Goal: Task Accomplishment & Management: Use online tool/utility

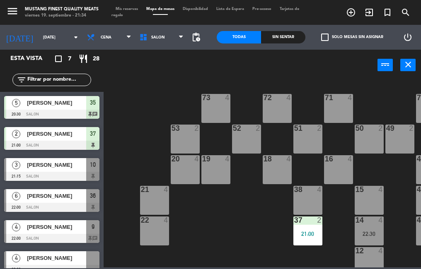
click at [56, 230] on span "[PERSON_NAME]" at bounding box center [56, 227] width 59 height 9
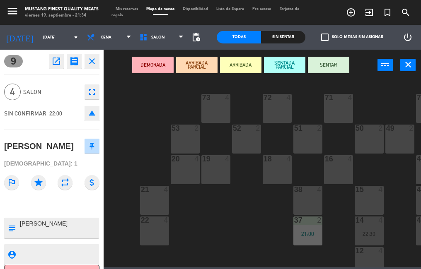
click at [92, 56] on icon "close" at bounding box center [92, 61] width 10 height 10
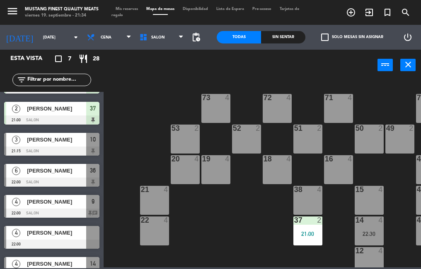
scroll to position [25, 0]
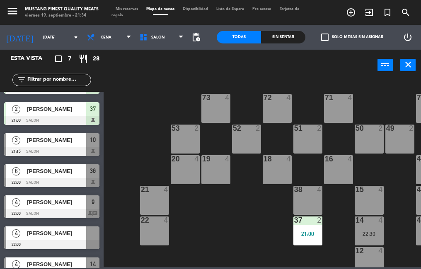
click at [79, 200] on span "[PERSON_NAME]" at bounding box center [56, 202] width 59 height 9
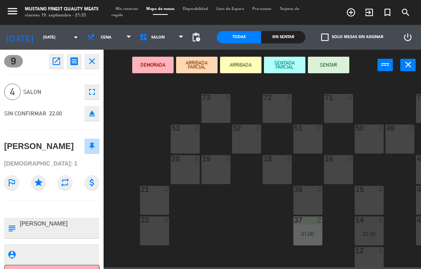
click at [128, 238] on div "73 4 72 4 71 4 69 8 70 4 80 8 50 2 53 2 52 2 51 2 49 2 68 6 81 8 18 4 16 4 19 4…" at bounding box center [264, 173] width 313 height 188
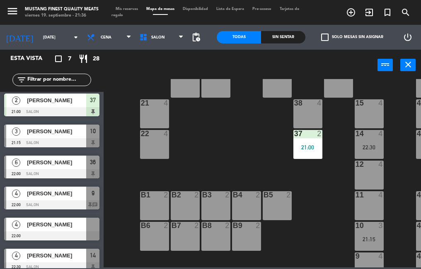
scroll to position [41, 0]
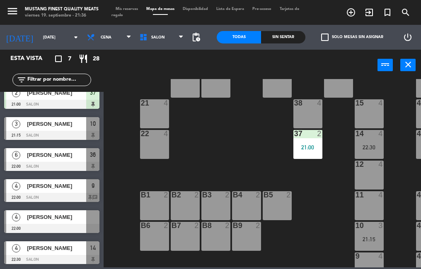
click at [42, 180] on div "[PERSON_NAME]" at bounding box center [56, 186] width 60 height 14
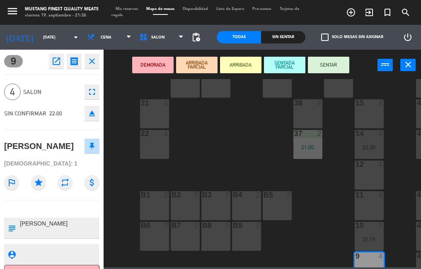
click at [236, 142] on div "73 4 72 4 71 4 69 8 70 4 80 8 50 2 53 2 52 2 51 2 49 2 68 6 81 8 18 4 16 4 19 4…" at bounding box center [264, 173] width 313 height 188
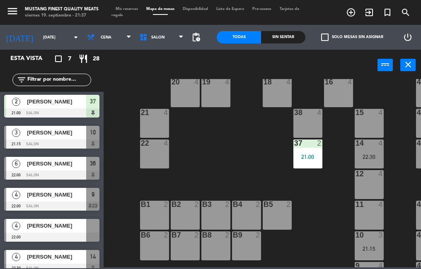
scroll to position [70, 0]
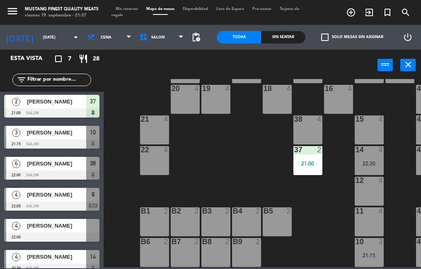
click at [193, 175] on div "73 4 72 4 71 4 69 8 70 4 80 8 50 2 53 2 52 2 51 2 49 2 68 6 81 8 18 4 16 4 19 4…" at bounding box center [264, 173] width 313 height 188
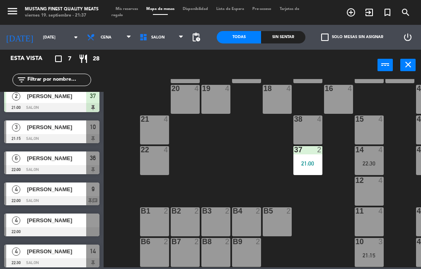
scroll to position [41, 0]
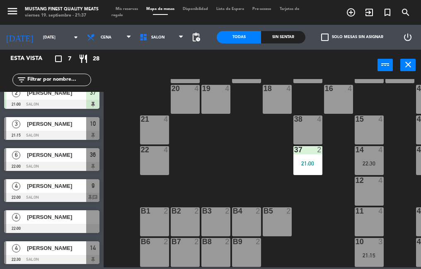
click at [78, 224] on div at bounding box center [51, 228] width 95 height 9
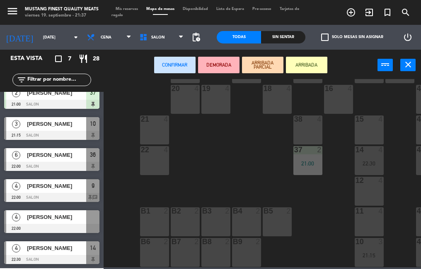
click at [152, 168] on div "22 4" at bounding box center [154, 160] width 29 height 29
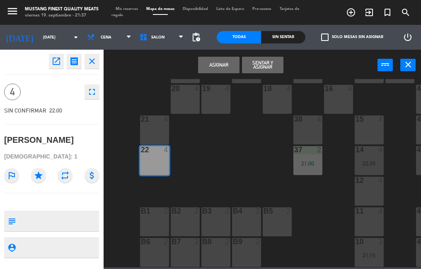
click at [222, 67] on button "Asignar" at bounding box center [218, 65] width 41 height 17
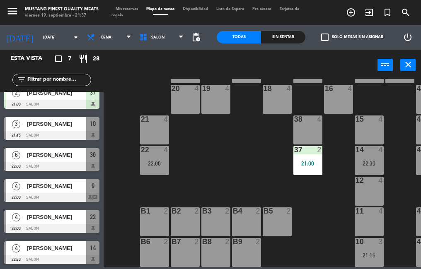
click at [54, 191] on div "[PERSON_NAME]" at bounding box center [56, 186] width 60 height 14
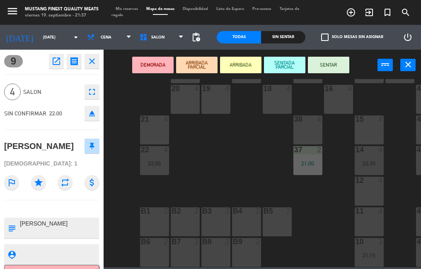
click at [190, 173] on div "73 4 72 4 71 4 69 8 70 4 80 8 50 2 53 2 52 2 51 2 49 2 68 6 81 8 18 4 16 4 19 4…" at bounding box center [264, 173] width 313 height 188
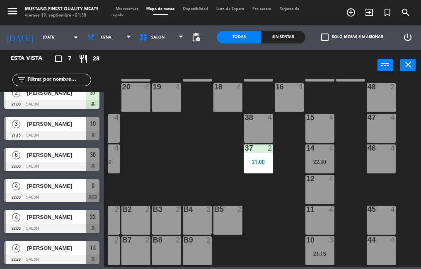
scroll to position [59, 49]
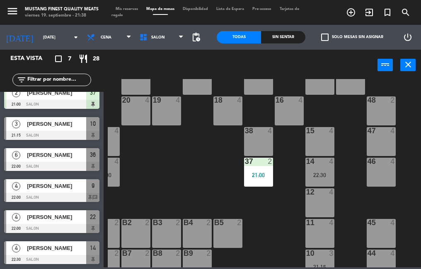
click at [318, 176] on div "22:30" at bounding box center [319, 175] width 29 height 6
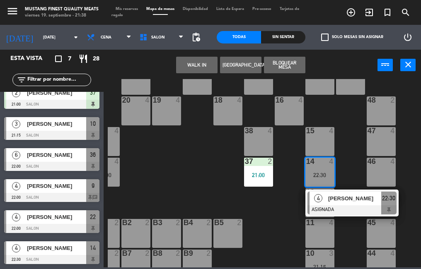
click at [287, 228] on div "73 4 72 4 71 4 69 8 70 4 80 8 50 2 53 2 52 2 51 2 49 2 68 6 81 8 18 4 16 4 19 4…" at bounding box center [264, 173] width 313 height 188
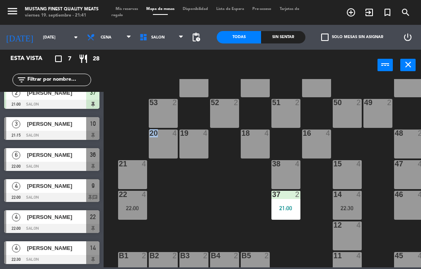
scroll to position [26, 25]
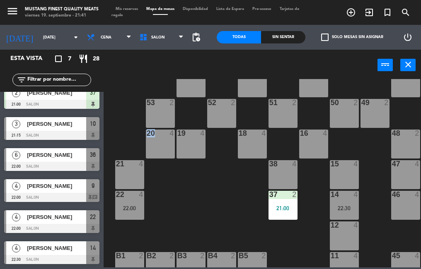
click at [186, 205] on div "73 4 72 4 71 4 69 8 70 4 80 8 50 2 53 2 52 2 51 2 49 2 68 6 81 8 18 4 16 4 19 4…" at bounding box center [264, 173] width 313 height 188
click at [183, 202] on div "73 4 72 4 71 4 69 8 70 4 80 8 50 2 53 2 52 2 51 2 49 2 68 6 81 8 18 4 16 4 19 4…" at bounding box center [264, 173] width 313 height 188
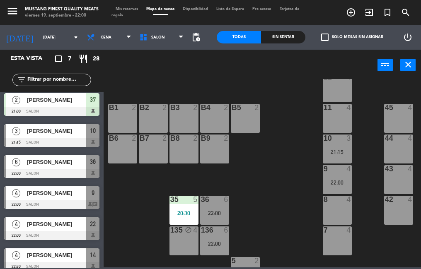
scroll to position [41, 0]
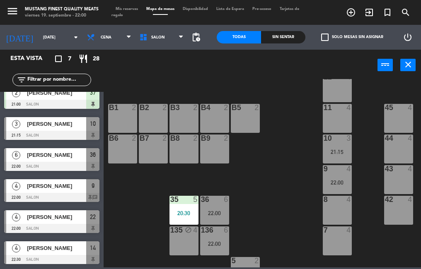
click at [61, 188] on span "[PERSON_NAME]" at bounding box center [56, 186] width 59 height 9
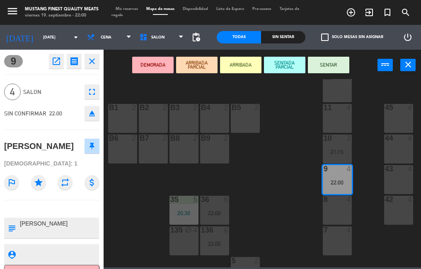
click at [274, 192] on div "73 4 72 4 71 4 69 8 70 4 80 8 50 2 53 2 52 2 51 2 49 2 68 6 81 8 18 4 16 4 19 4…" at bounding box center [264, 173] width 313 height 188
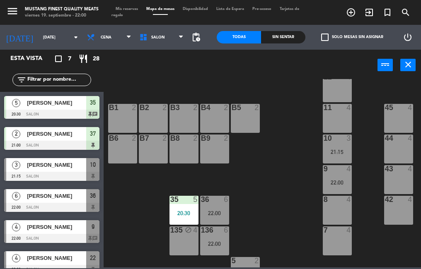
click at [70, 167] on span "[PERSON_NAME]" at bounding box center [56, 165] width 59 height 9
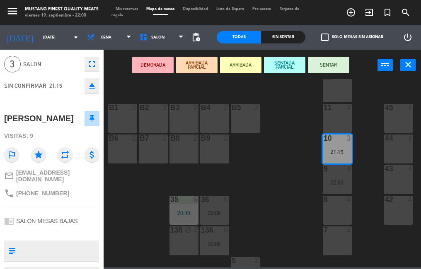
scroll to position [44, 0]
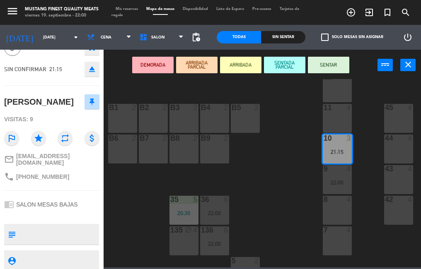
click at [290, 198] on div "73 4 72 4 71 4 69 8 70 4 80 8 50 2 53 2 52 2 51 2 49 2 68 6 81 8 18 4 16 4 19 4…" at bounding box center [264, 173] width 313 height 188
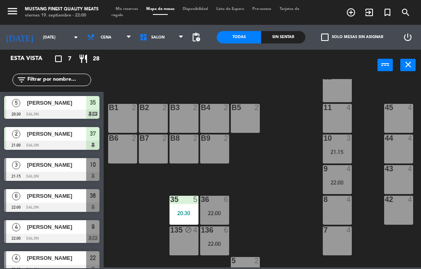
click at [60, 197] on span "[PERSON_NAME]" at bounding box center [56, 196] width 59 height 9
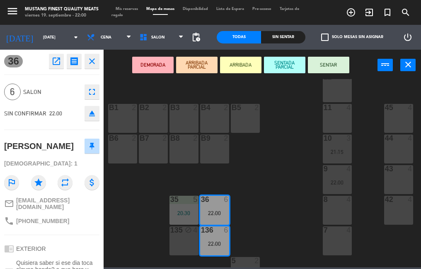
click at [335, 65] on button "SENTAR" at bounding box center [328, 65] width 41 height 17
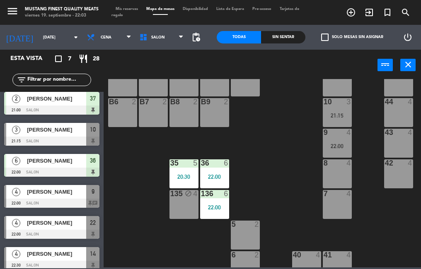
scroll to position [41, 0]
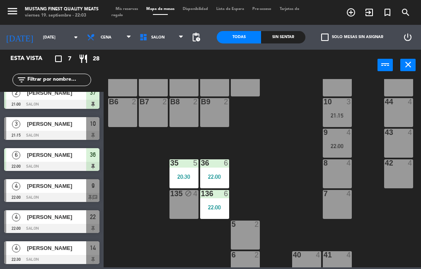
click at [75, 167] on div at bounding box center [51, 166] width 95 height 9
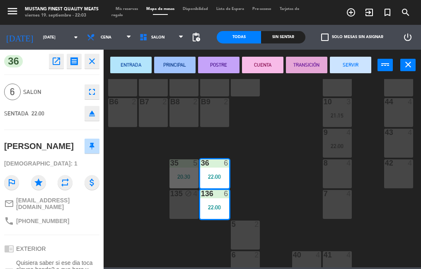
click at [140, 241] on div "73 4 72 4 71 4 69 8 70 4 80 8 50 2 53 2 52 2 51 2 49 2 68 6 81 8 18 4 16 4 19 4…" at bounding box center [264, 173] width 313 height 188
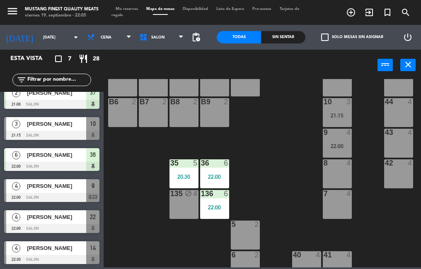
click at [53, 227] on div at bounding box center [51, 228] width 95 height 9
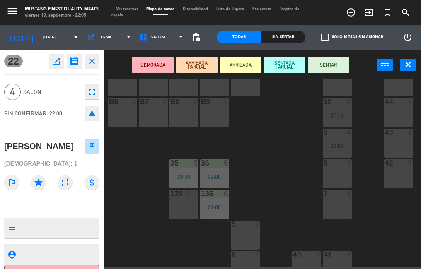
click at [323, 66] on button "SENTAR" at bounding box center [328, 65] width 41 height 17
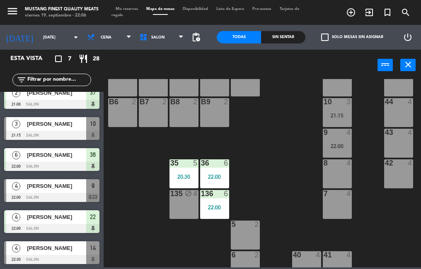
scroll to position [228, 32]
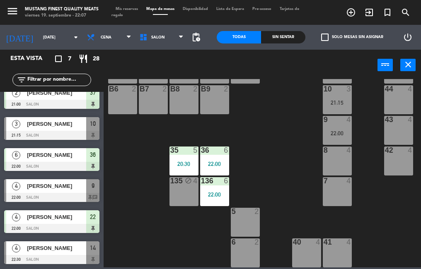
click at [62, 195] on div at bounding box center [51, 197] width 95 height 9
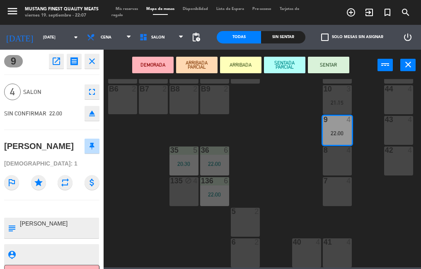
click at [332, 65] on button "SENTAR" at bounding box center [328, 65] width 41 height 17
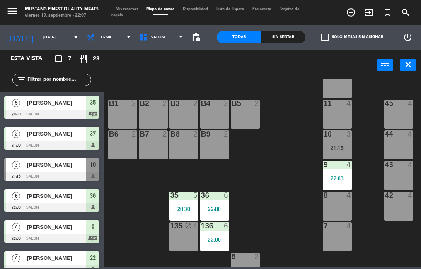
scroll to position [178, 32]
click at [335, 175] on div "22:00" at bounding box center [337, 178] width 29 height 6
click at [340, 113] on div "11 4" at bounding box center [337, 113] width 29 height 29
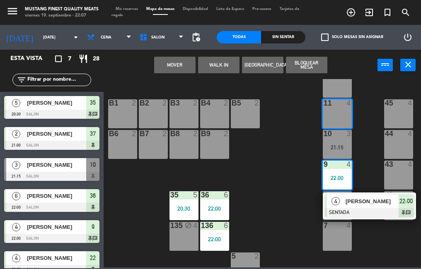
click at [184, 70] on button "Mover" at bounding box center [174, 65] width 41 height 17
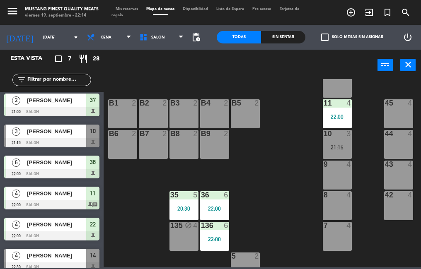
scroll to position [41, 0]
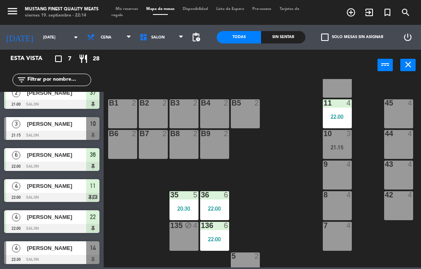
click at [275, 195] on div "73 4 72 4 71 4 69 8 70 4 80 8 50 2 53 2 52 2 51 2 49 2 68 6 81 8 18 4 16 4 19 4…" at bounding box center [264, 173] width 313 height 188
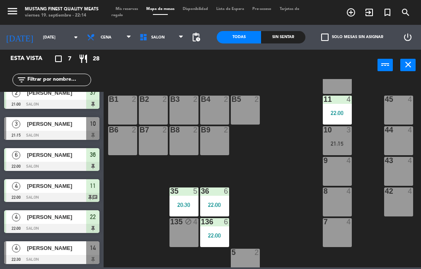
scroll to position [185, 32]
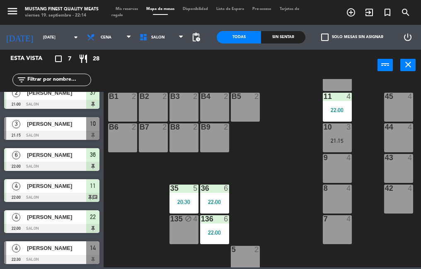
click at [58, 134] on div at bounding box center [51, 135] width 95 height 9
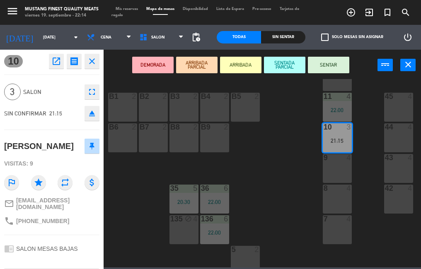
click at [53, 64] on icon "open_in_new" at bounding box center [56, 61] width 10 height 10
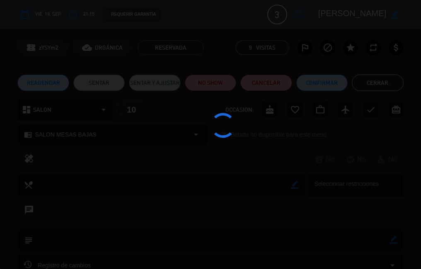
click at [270, 83] on div at bounding box center [210, 134] width 421 height 269
click at [269, 84] on div at bounding box center [210, 134] width 421 height 269
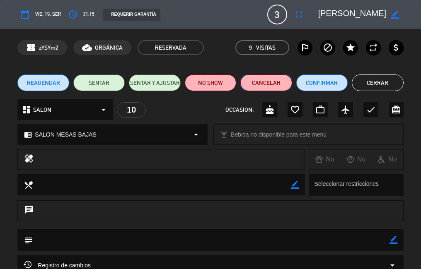
click at [270, 84] on button "Cancelar" at bounding box center [265, 83] width 51 height 17
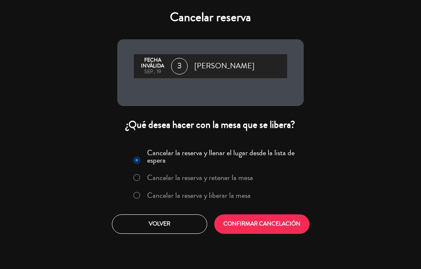
click at [208, 193] on label "Cancelar la reserva y liberar la mesa" at bounding box center [199, 195] width 104 height 7
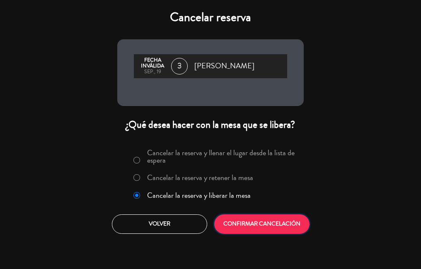
click at [250, 226] on button "CONFIRMAR CANCELACIÓN" at bounding box center [261, 223] width 95 height 19
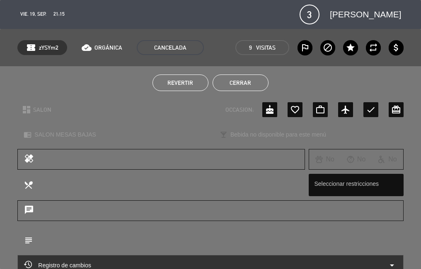
click at [253, 90] on button "Cerrar" at bounding box center [240, 83] width 56 height 17
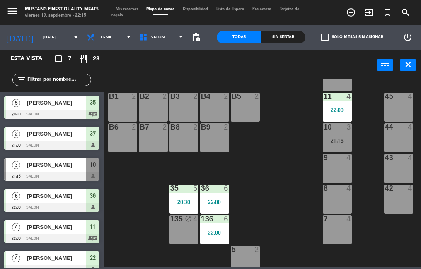
click at [71, 171] on div "[PERSON_NAME]" at bounding box center [56, 165] width 60 height 14
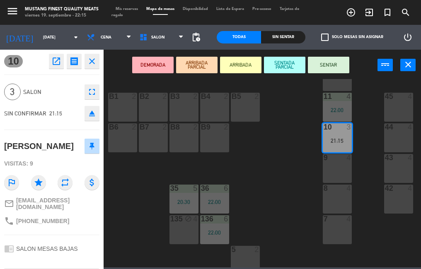
click at [294, 181] on div "73 4 72 4 71 4 69 8 70 4 80 8 50 2 53 2 52 2 51 2 49 2 68 6 81 8 18 4 16 4 19 4…" at bounding box center [264, 173] width 313 height 188
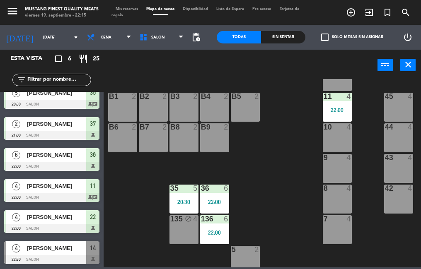
scroll to position [0, 0]
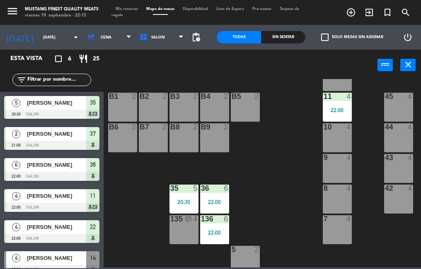
click at [75, 106] on span "[PERSON_NAME]" at bounding box center [56, 103] width 59 height 9
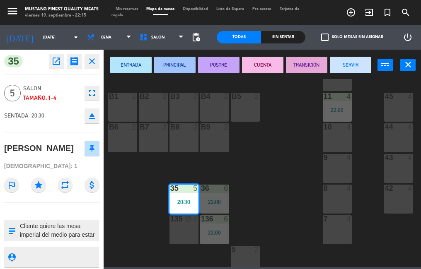
click at [349, 65] on button "SERVIR" at bounding box center [350, 65] width 41 height 17
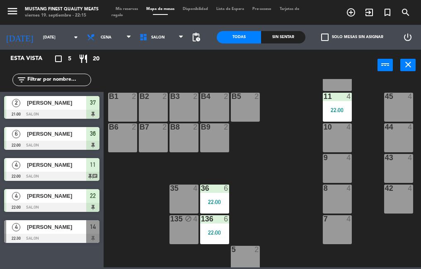
click at [60, 113] on div at bounding box center [51, 114] width 95 height 9
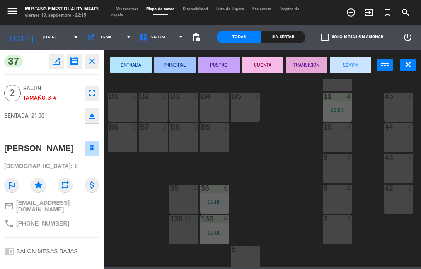
click at [348, 71] on button "SERVIR" at bounding box center [350, 65] width 41 height 17
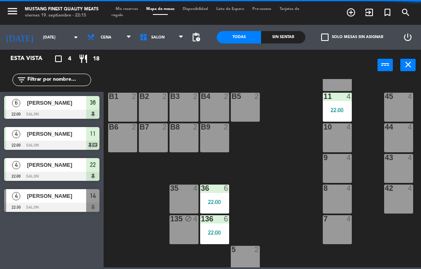
click at [71, 117] on div at bounding box center [51, 114] width 95 height 9
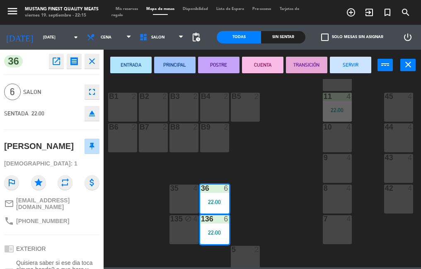
click at [352, 63] on button "SERVIR" at bounding box center [350, 65] width 41 height 17
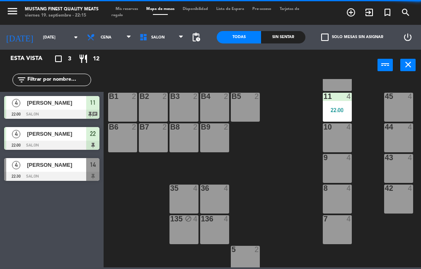
click at [76, 111] on div at bounding box center [51, 114] width 95 height 9
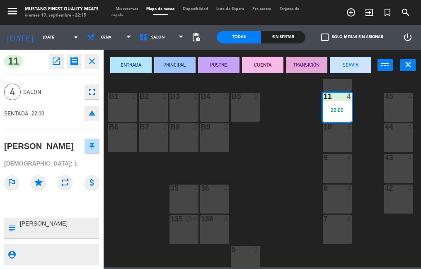
click at [345, 65] on button "SERVIR" at bounding box center [350, 65] width 41 height 17
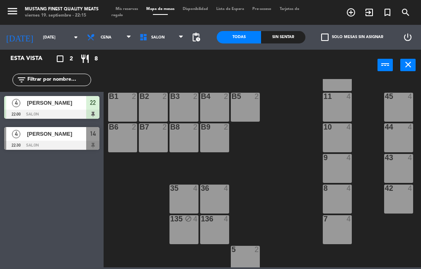
click at [71, 106] on span "[PERSON_NAME]" at bounding box center [56, 103] width 59 height 9
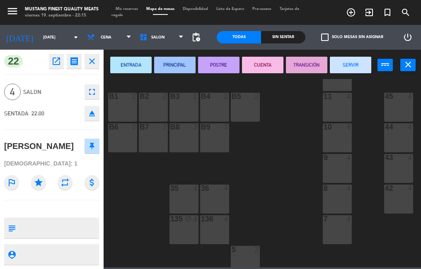
click at [352, 67] on button "SERVIR" at bounding box center [350, 65] width 41 height 17
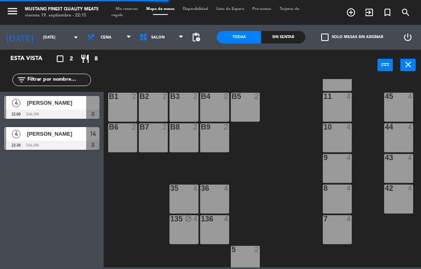
click at [130, 10] on span "Mis reservas" at bounding box center [126, 9] width 31 height 4
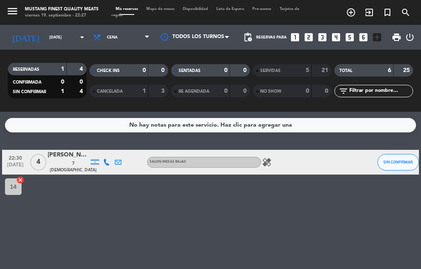
click at [156, 18] on div "Mis reservas Mapa de mesas Disponibilidad Lista de Espera Pre-acceso Tarjetas d…" at bounding box center [210, 12] width 198 height 12
click at [156, 9] on span "Mapa de mesas" at bounding box center [160, 9] width 36 height 4
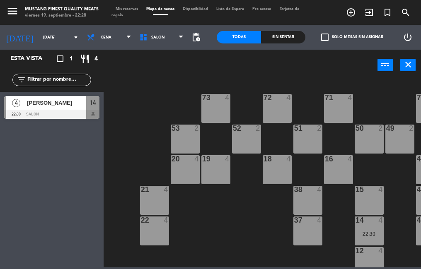
click at [49, 113] on div at bounding box center [51, 114] width 95 height 9
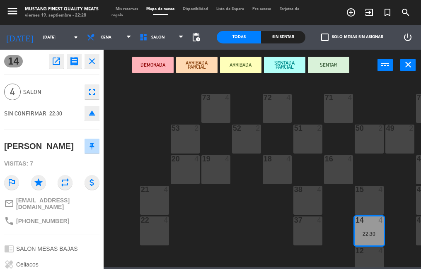
click at [328, 66] on button "SENTAR" at bounding box center [328, 65] width 41 height 17
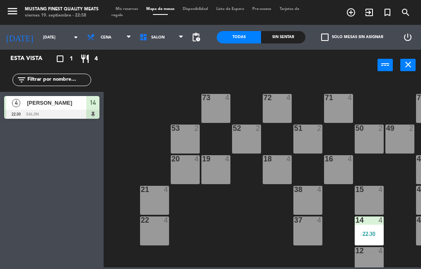
click at [51, 108] on div "[PERSON_NAME]" at bounding box center [56, 103] width 60 height 14
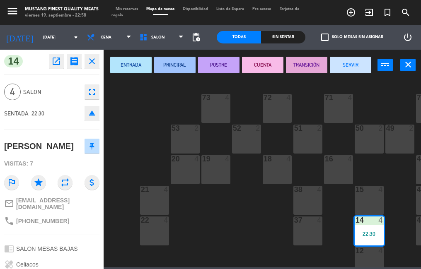
click at [349, 67] on button "SERVIR" at bounding box center [350, 65] width 41 height 17
